Goal: Task Accomplishment & Management: Manage account settings

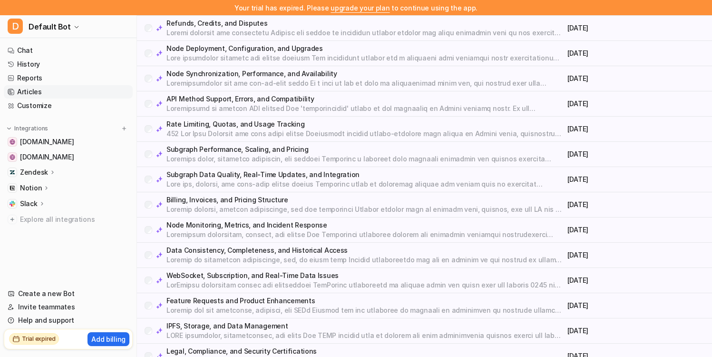
scroll to position [734, 0]
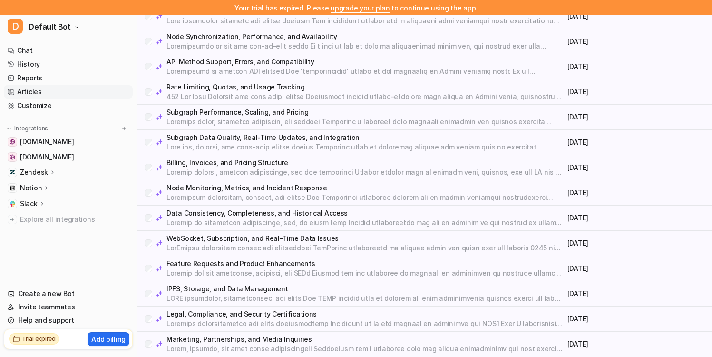
click at [218, 335] on p "Marketing, Partnerships, and Media Inquiries" at bounding box center [365, 339] width 397 height 10
click at [236, 144] on p at bounding box center [365, 147] width 397 height 10
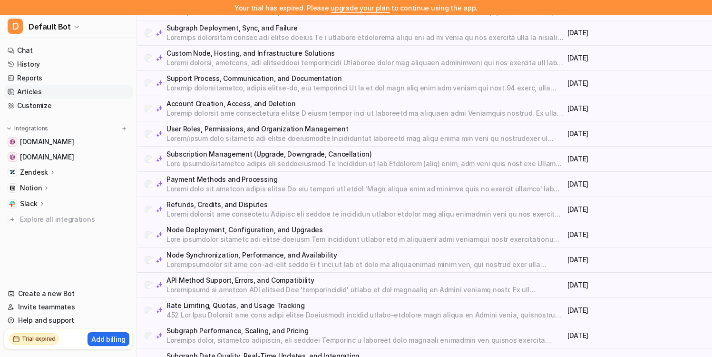
scroll to position [516, 0]
click at [256, 33] on p at bounding box center [365, 37] width 397 height 10
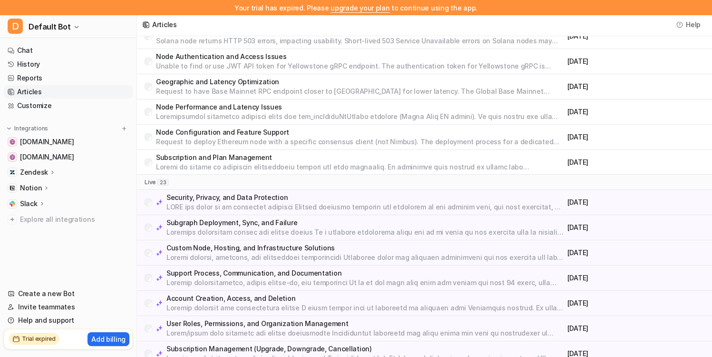
scroll to position [2, 0]
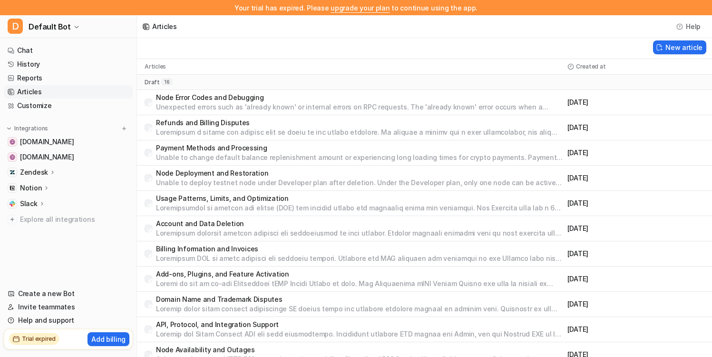
click at [353, 9] on link "upgrade your plan" at bounding box center [360, 8] width 59 height 8
